Goal: Task Accomplishment & Management: Manage account settings

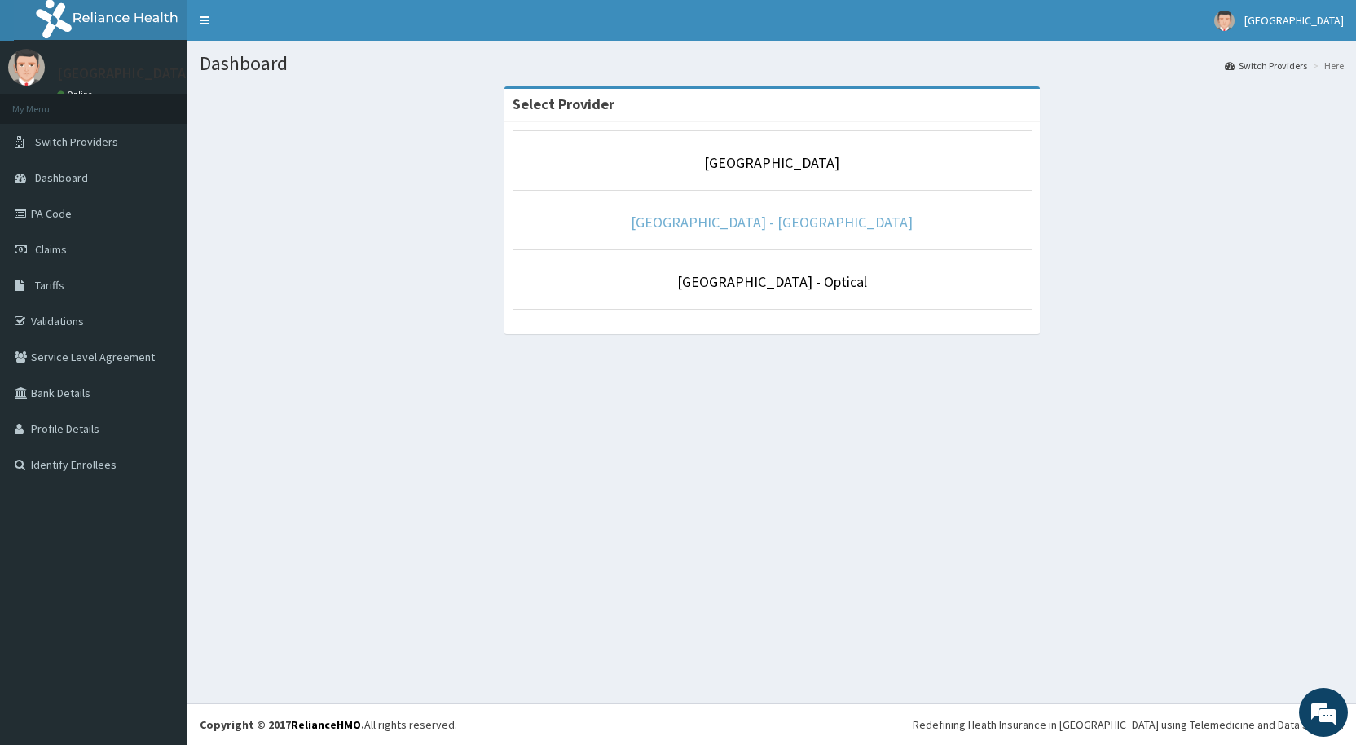
click at [794, 223] on link "[GEOGRAPHIC_DATA] - [GEOGRAPHIC_DATA]" at bounding box center [772, 222] width 282 height 19
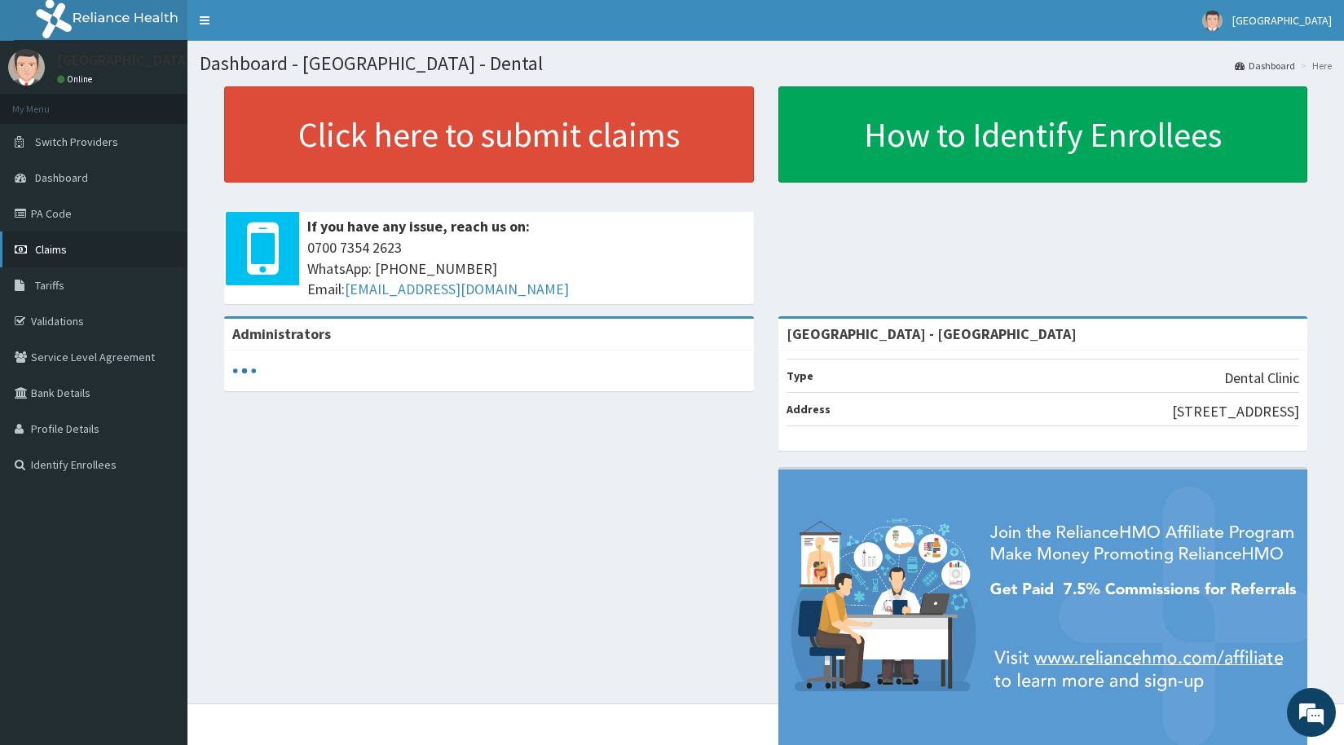
click at [44, 251] on span "Claims" at bounding box center [51, 249] width 32 height 15
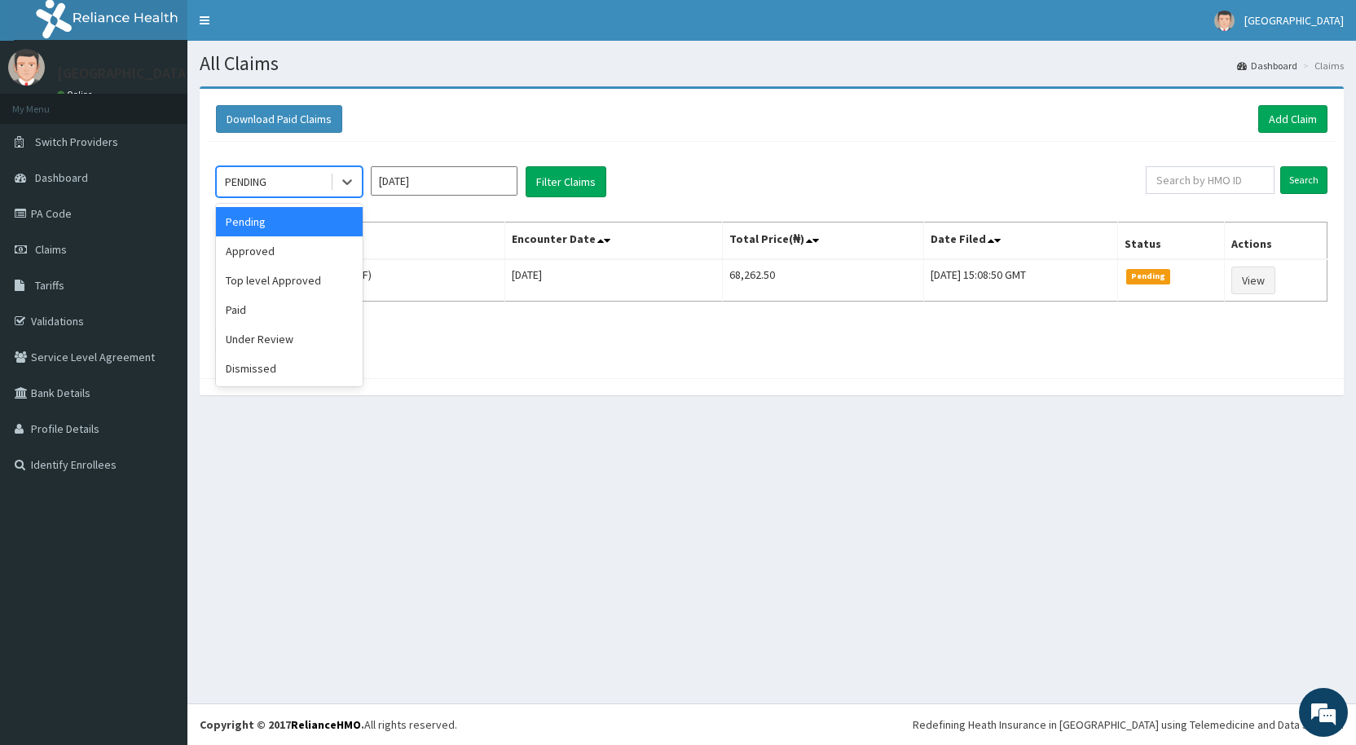
click at [301, 178] on div "PENDING" at bounding box center [273, 182] width 113 height 26
click at [260, 255] on div "Approved" at bounding box center [289, 250] width 147 height 29
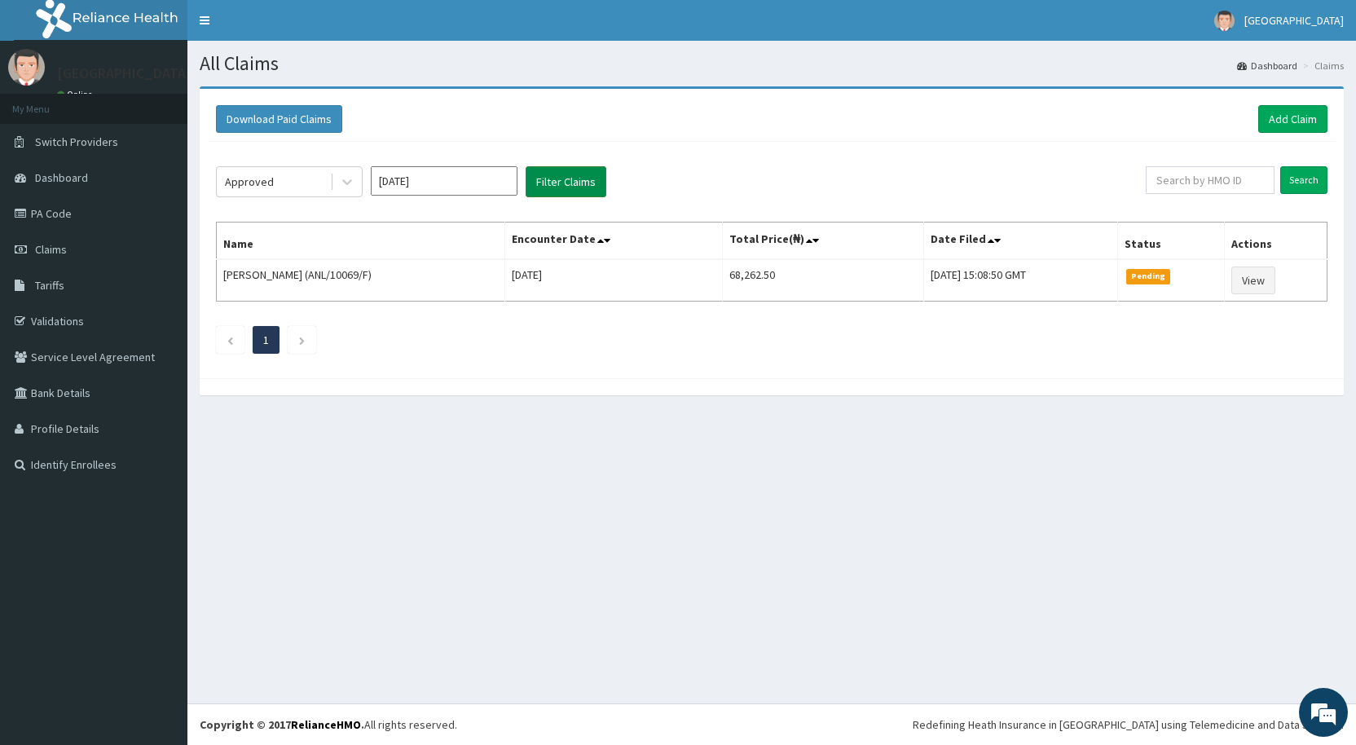
click at [553, 169] on button "Filter Claims" at bounding box center [566, 181] width 81 height 31
